Goal: Information Seeking & Learning: Learn about a topic

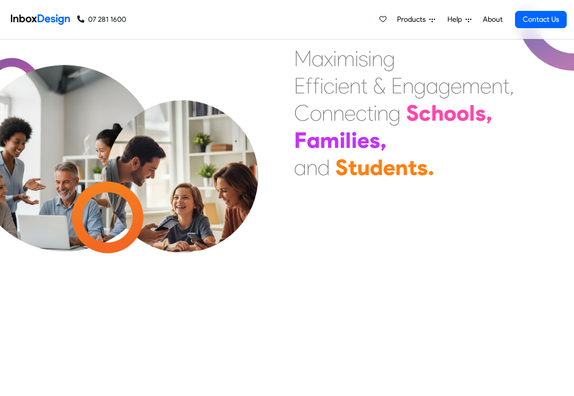
scroll to position [327, 0]
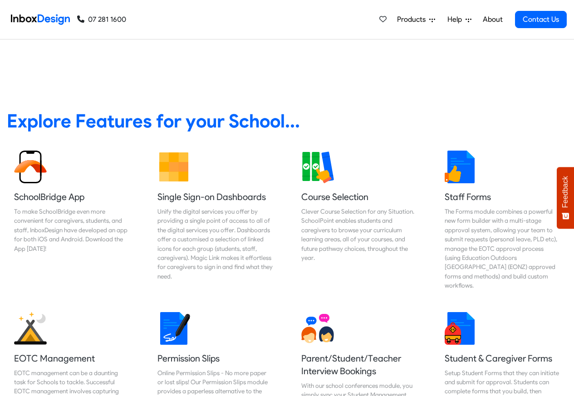
click at [492, 20] on link "About" at bounding box center [492, 19] width 25 height 18
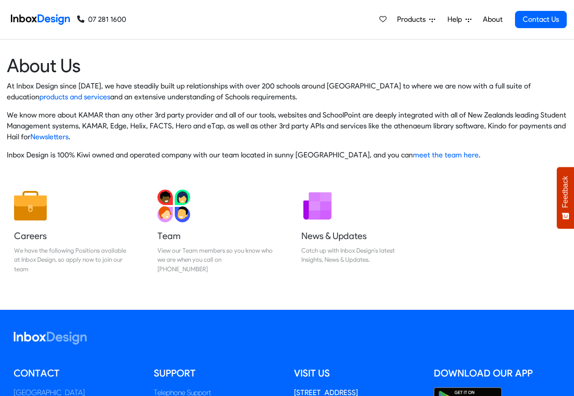
click at [408, 20] on span "Products" at bounding box center [413, 19] width 32 height 11
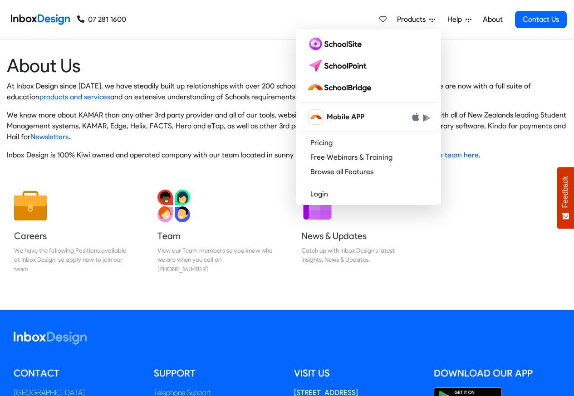
click at [45, 19] on img at bounding box center [40, 19] width 59 height 18
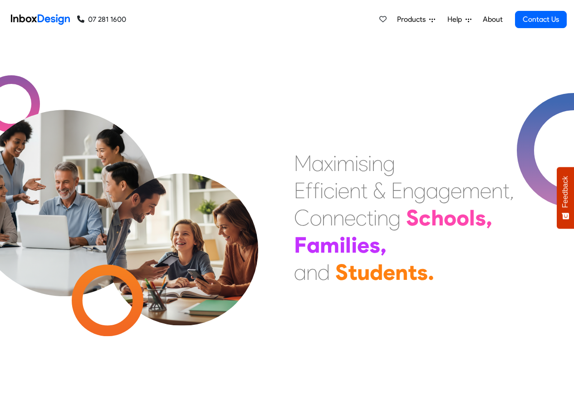
click at [341, 44] on div "M a x i m i s i n g E f f i c i e n t & E n g a g e m e n t , C o n n e c t i n…" at bounding box center [287, 217] width 574 height 357
click at [424, 20] on span "Products" at bounding box center [413, 19] width 32 height 11
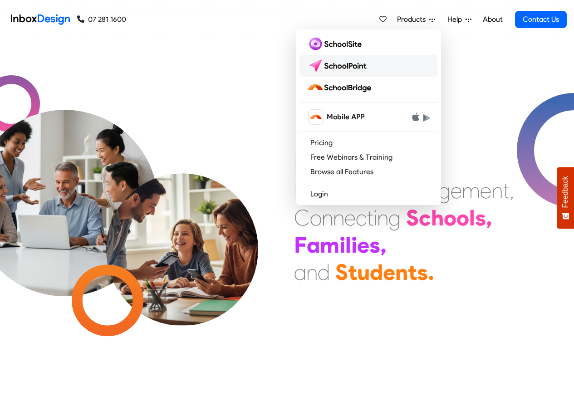
click at [343, 66] on img at bounding box center [339, 66] width 64 height 15
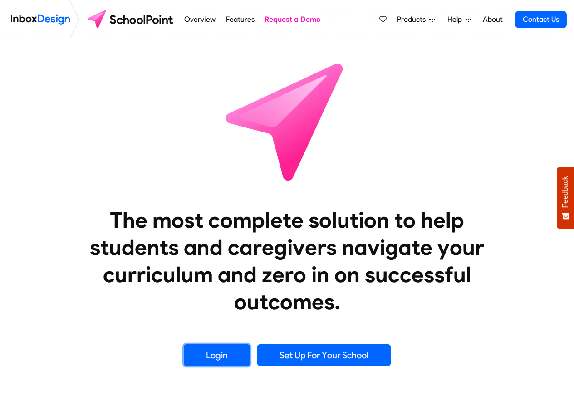
click at [215, 356] on link "Login" at bounding box center [217, 355] width 66 height 22
